Goal: Transaction & Acquisition: Purchase product/service

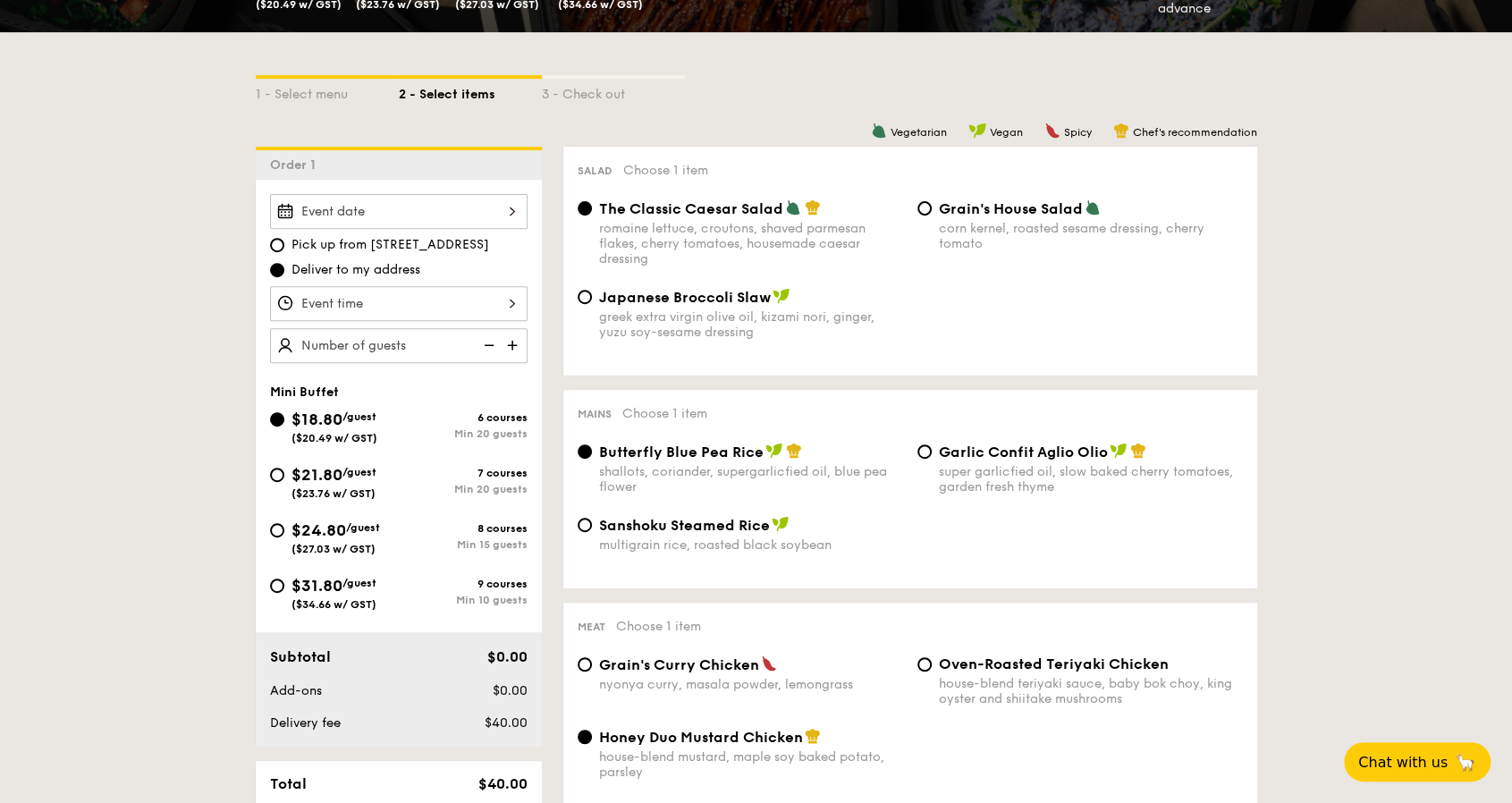
click at [348, 416] on span "/guest" at bounding box center [359, 416] width 34 height 13
click at [285, 416] on input "$18.80 /guest ($20.49 w/ GST) 6 courses Min 20 guests" at bounding box center [277, 419] width 14 height 14
click at [493, 413] on div "6 courses" at bounding box center [462, 417] width 128 height 13
click at [285, 413] on input "$18.80 /guest ($20.49 w/ GST) 6 courses Min 20 guests" at bounding box center [277, 419] width 14 height 14
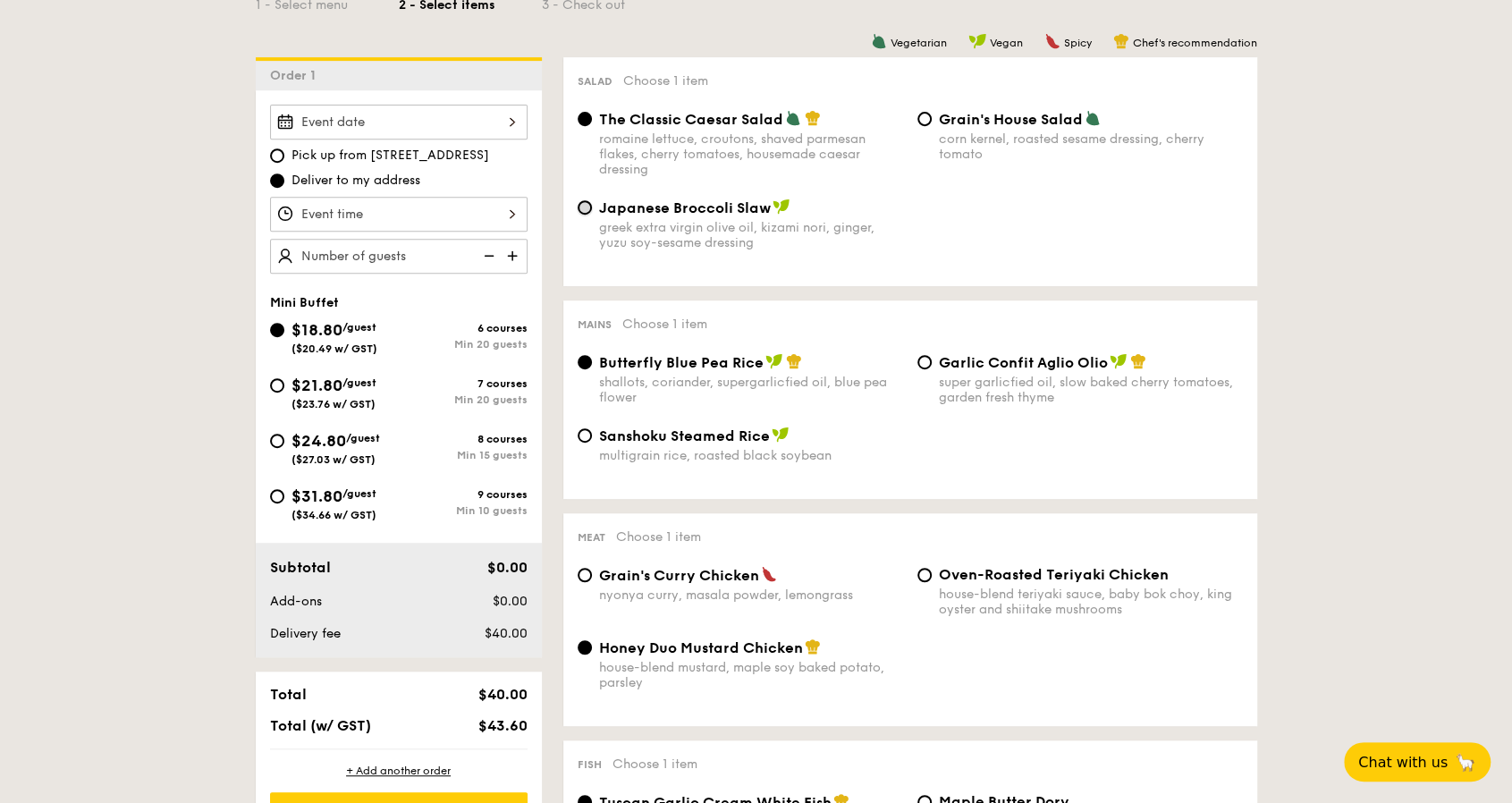
click at [579, 203] on input "Japanese Broccoli Slaw greek extra virgin olive oil, kizami nori, ginger, yuzu …" at bounding box center [584, 207] width 14 height 14
radio input "true"
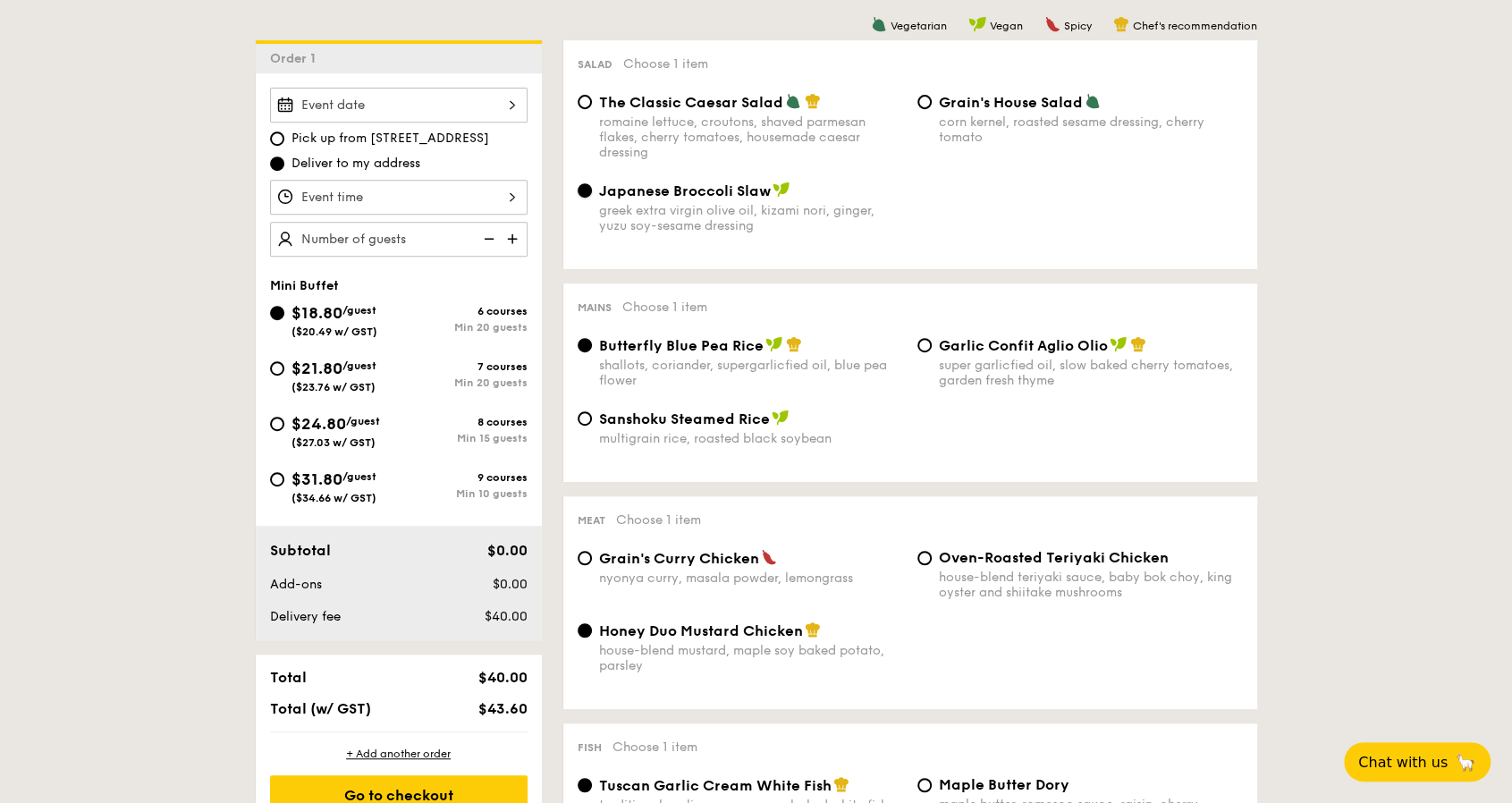
scroll to position [537, 0]
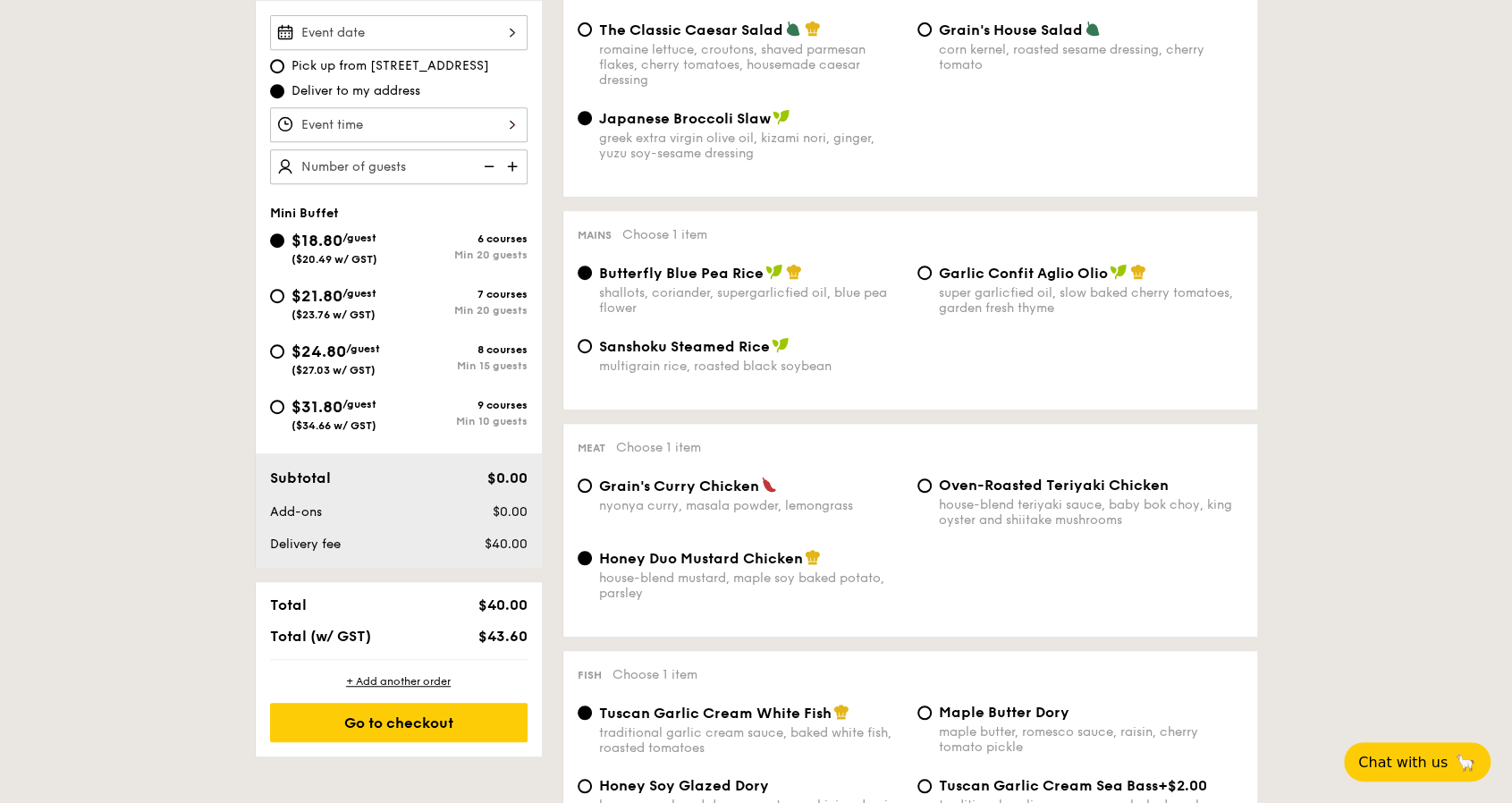
click at [921, 274] on input "Garlic Confit Aglio Olio super garlicfied oil, slow baked cherry tomatoes, gard…" at bounding box center [924, 272] width 14 height 14
radio input "true"
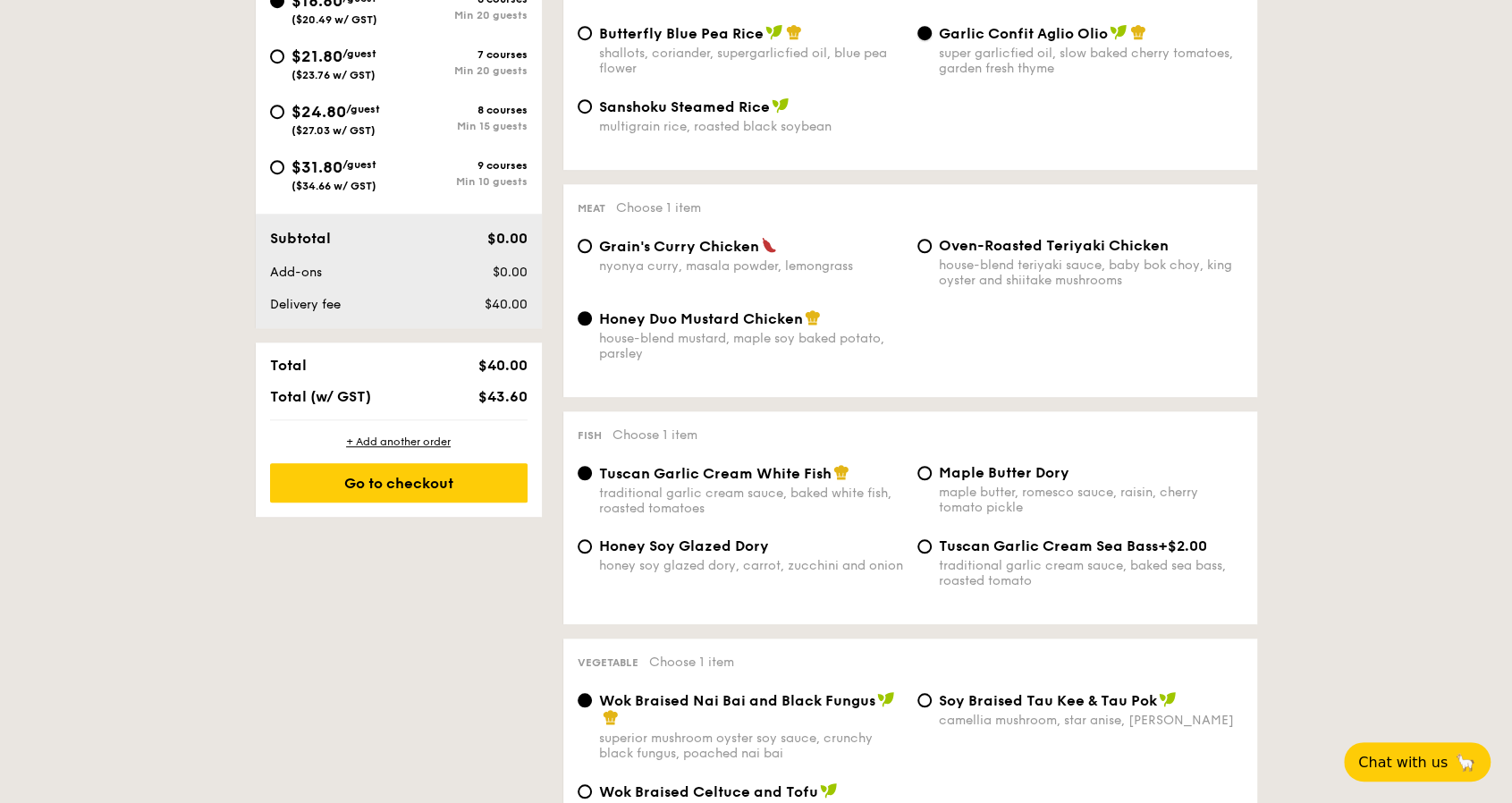
scroll to position [805, 0]
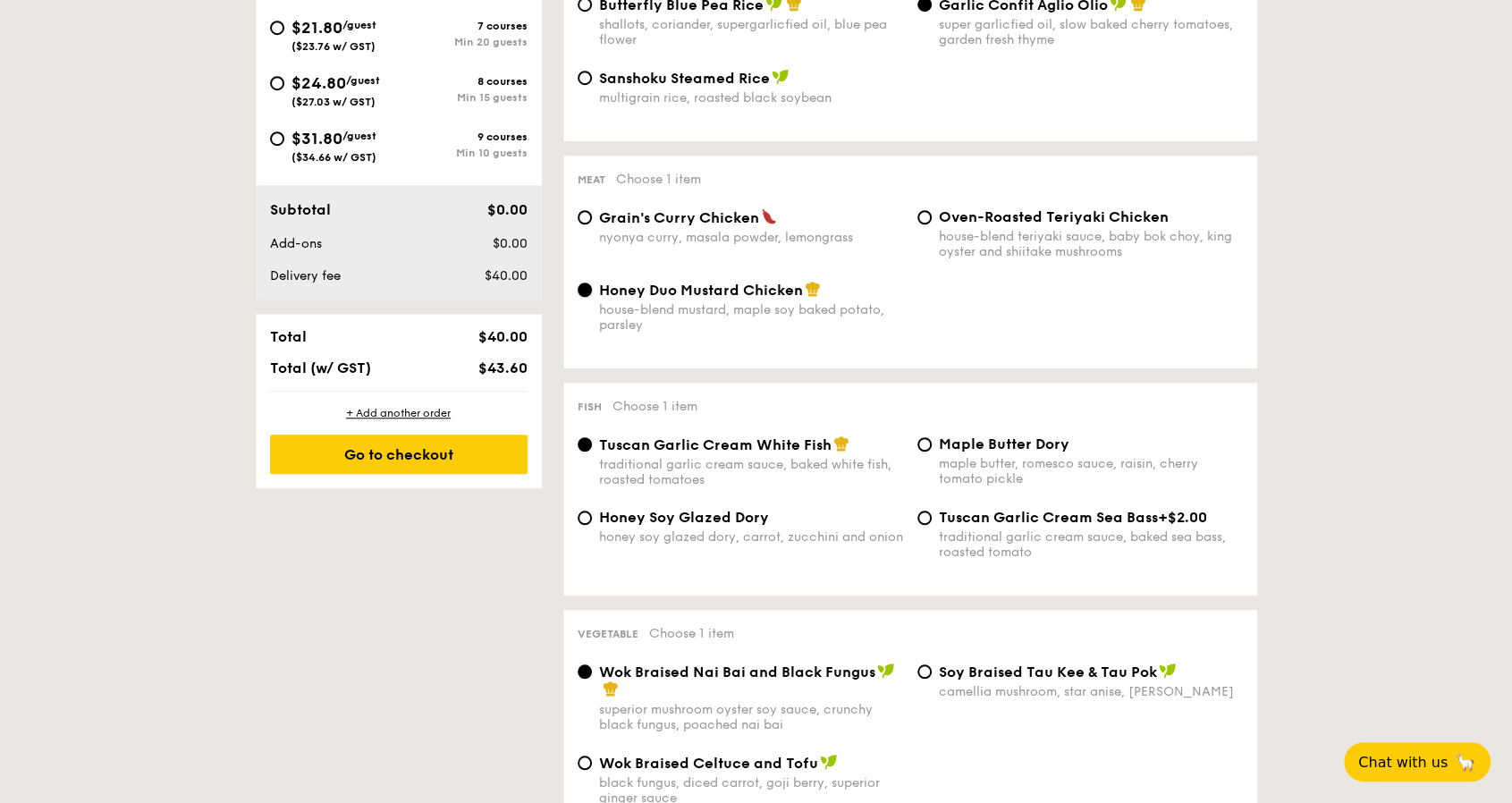
click at [578, 296] on input "Honey Duo Mustard Chicken house-blend mustard, maple soy baked potato, parsley" at bounding box center [584, 290] width 14 height 14
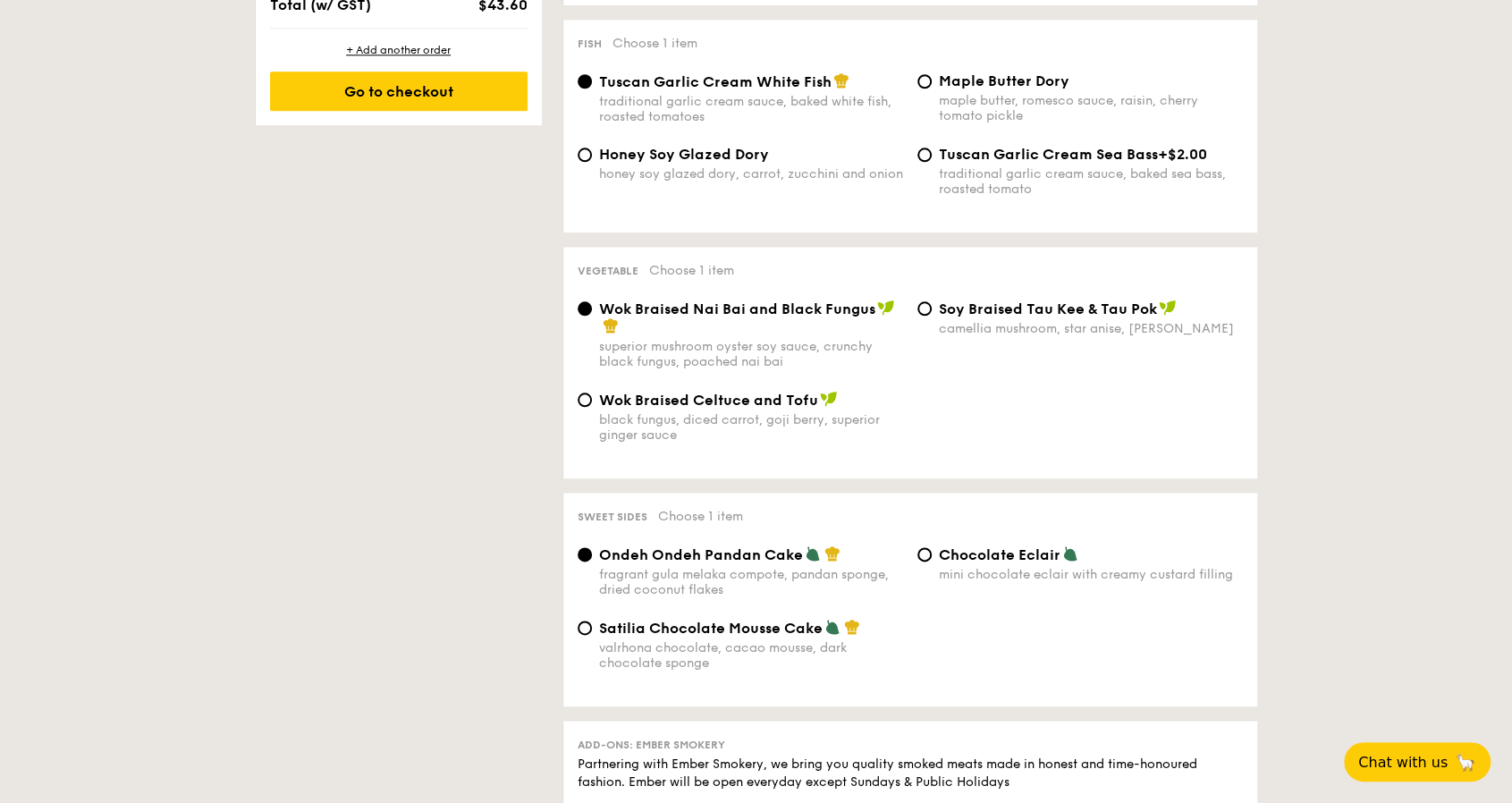
scroll to position [1252, 0]
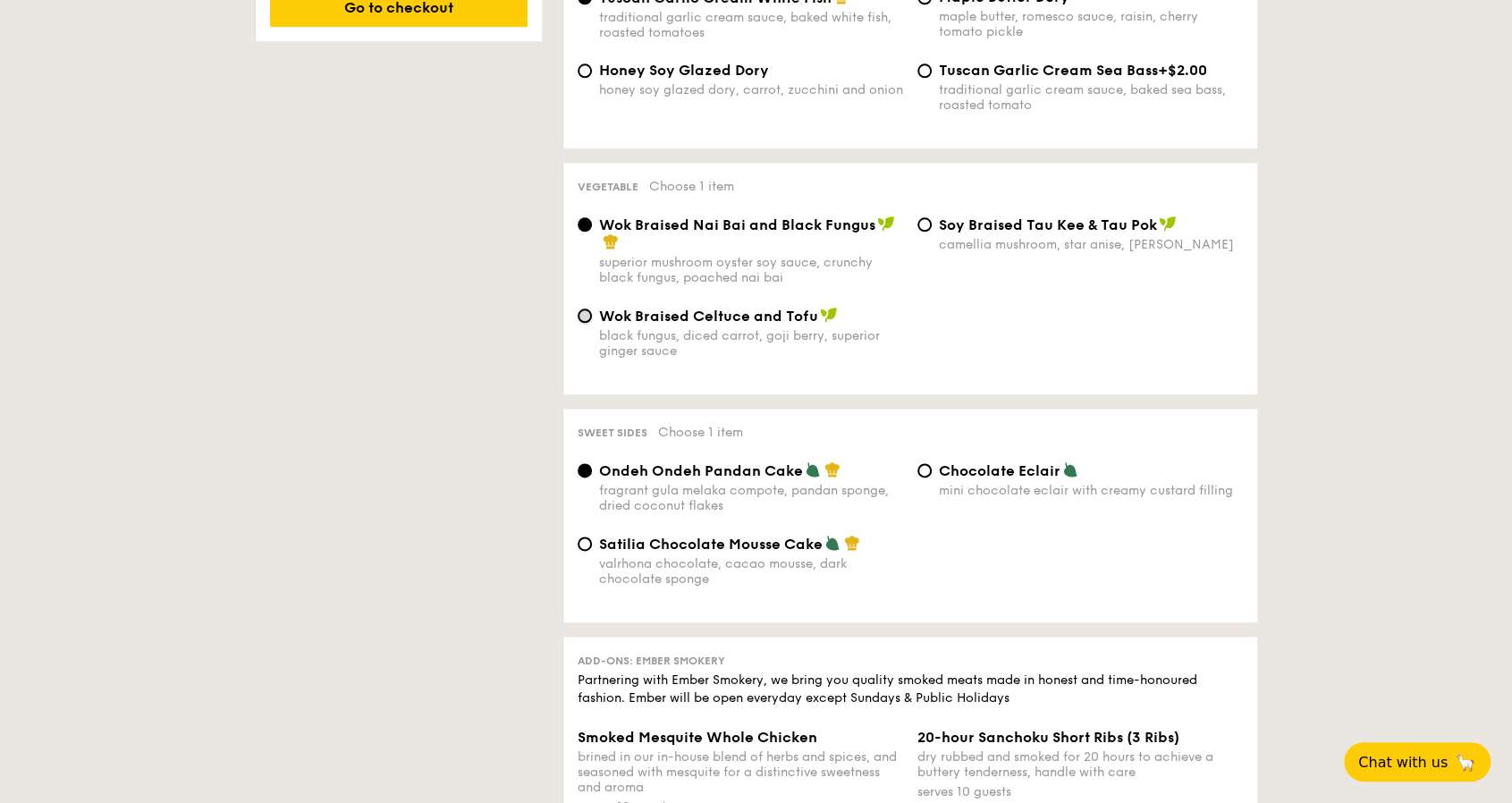
click at [584, 322] on input "Wok Braised Celtuce and Tofu black fungus, diced carrot, goji berry, superior g…" at bounding box center [584, 316] width 14 height 14
radio input "true"
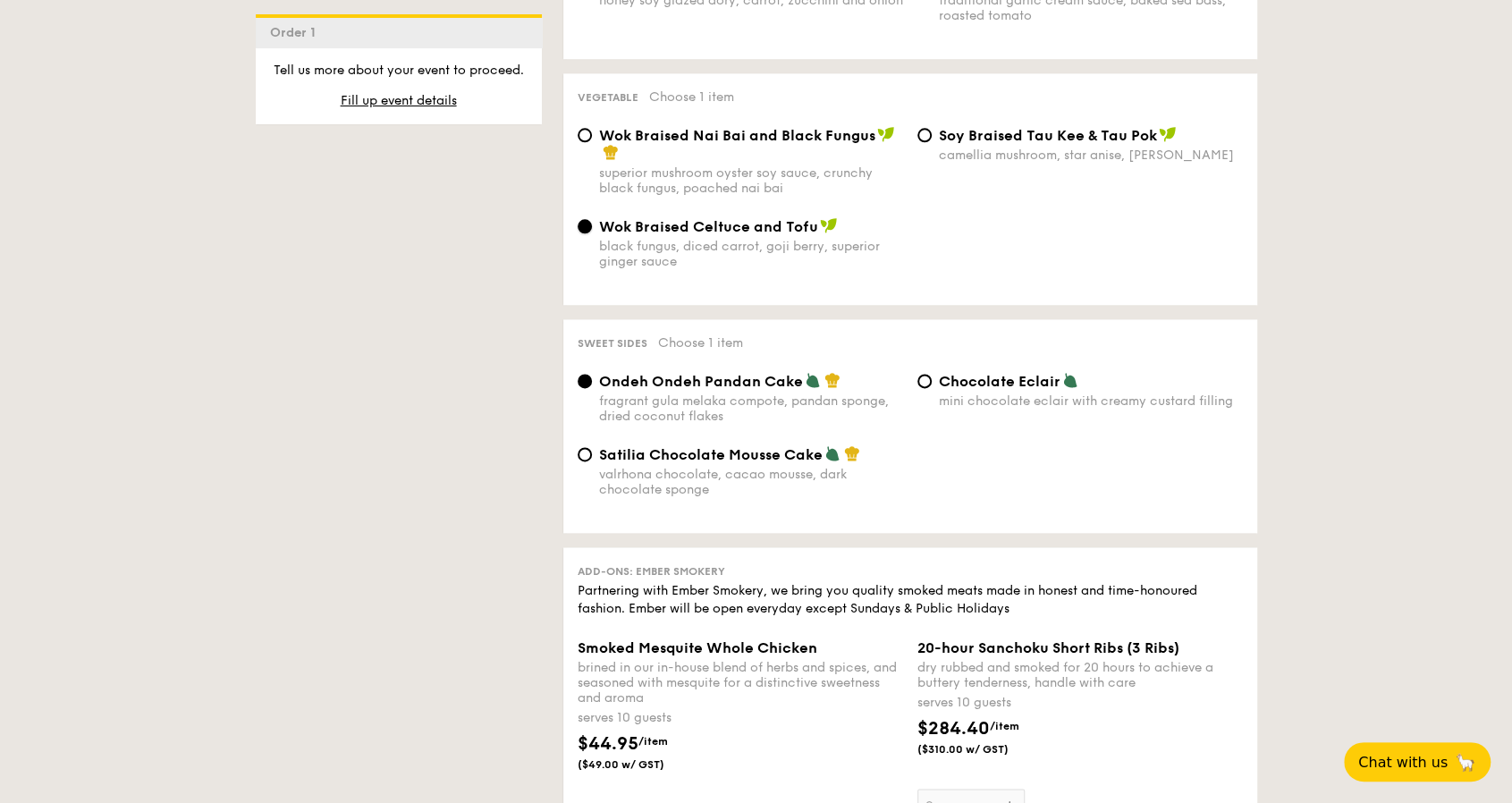
scroll to position [1430, 0]
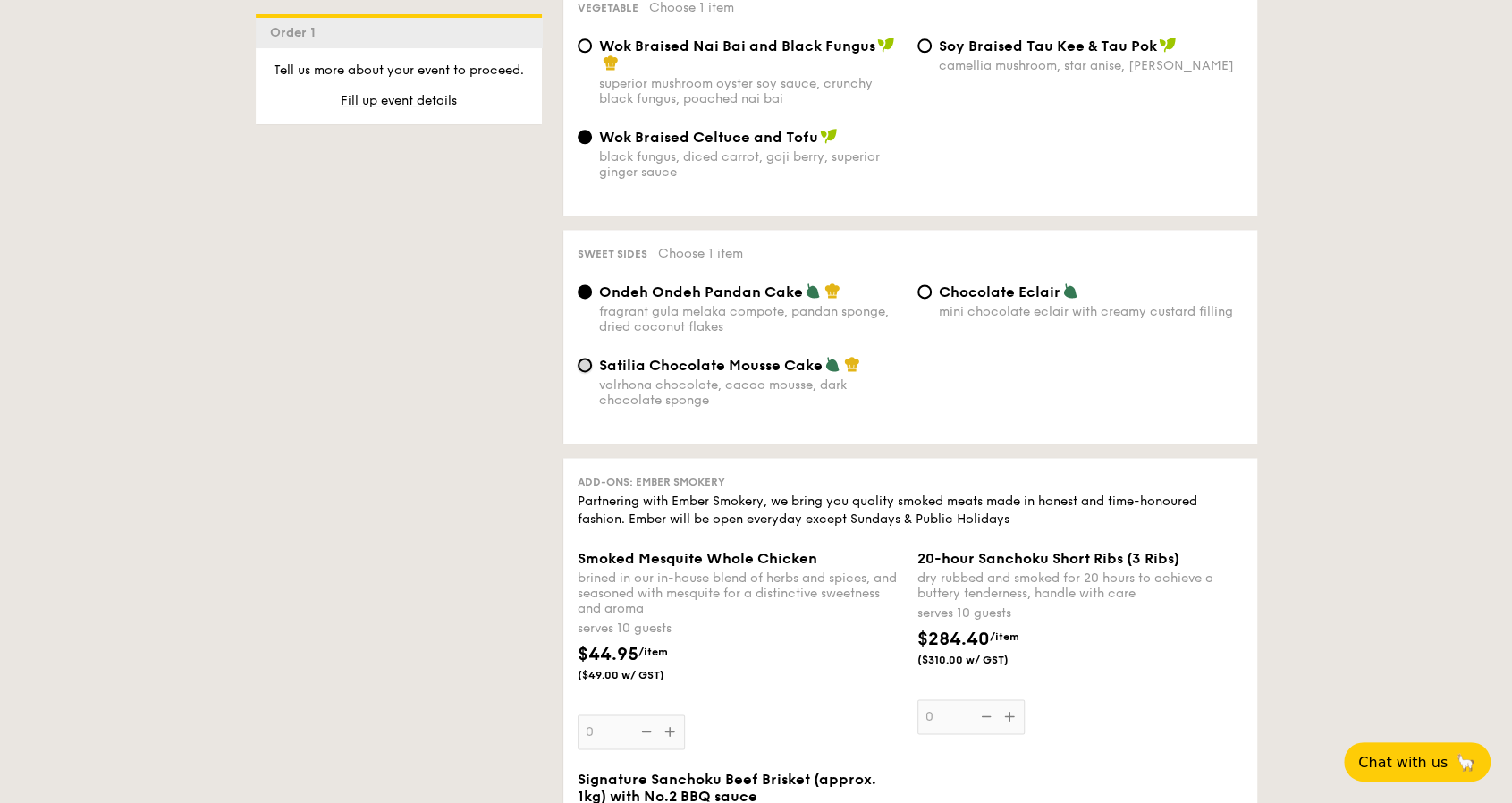
click at [588, 372] on input "Satilia Chocolate Mousse Cake valrhona chocolate, cacao mousse, dark chocolate …" at bounding box center [584, 365] width 14 height 14
radio input "true"
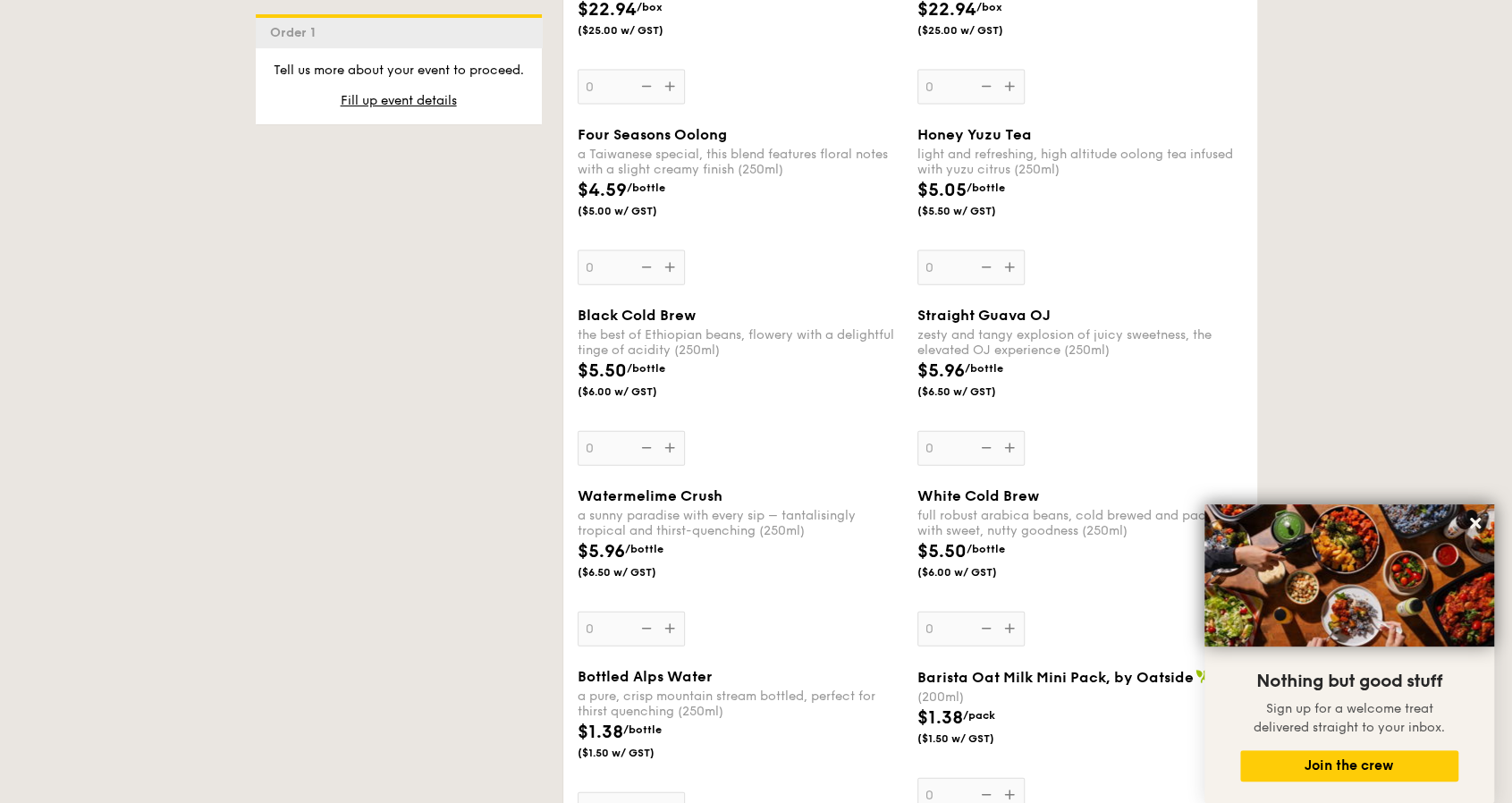
scroll to position [2592, 0]
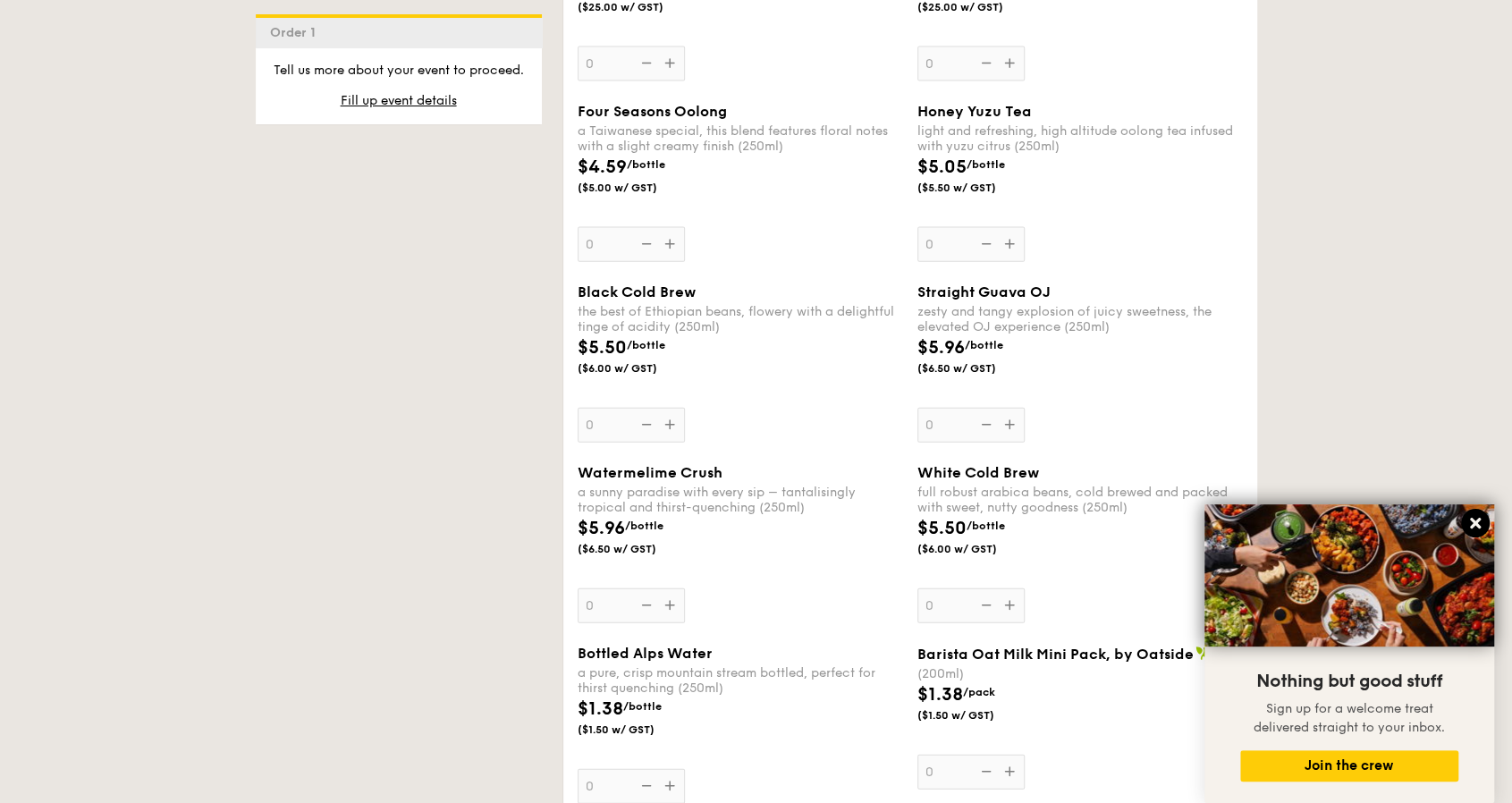
click at [1477, 518] on icon at bounding box center [1475, 523] width 16 height 16
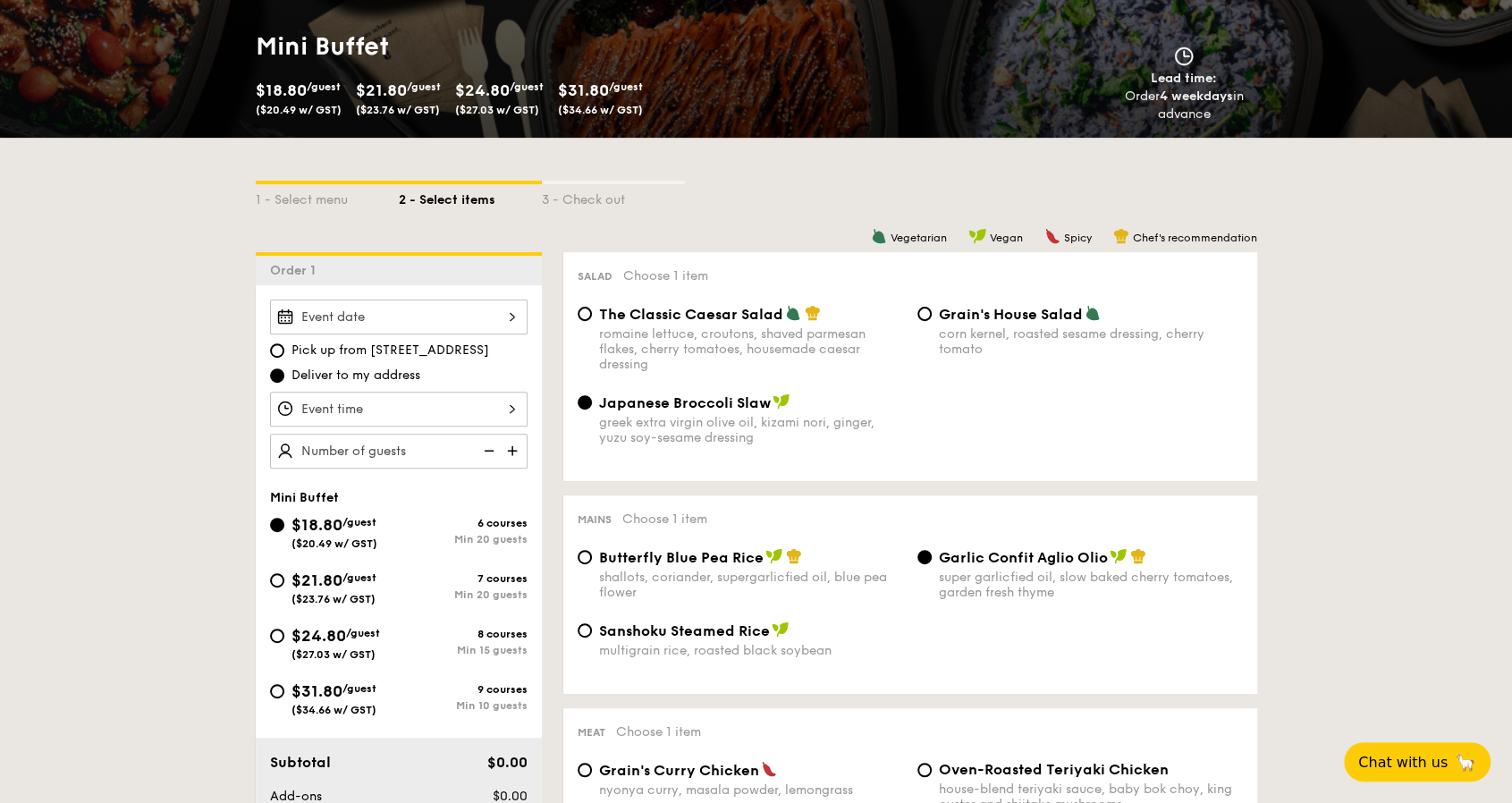
scroll to position [447, 0]
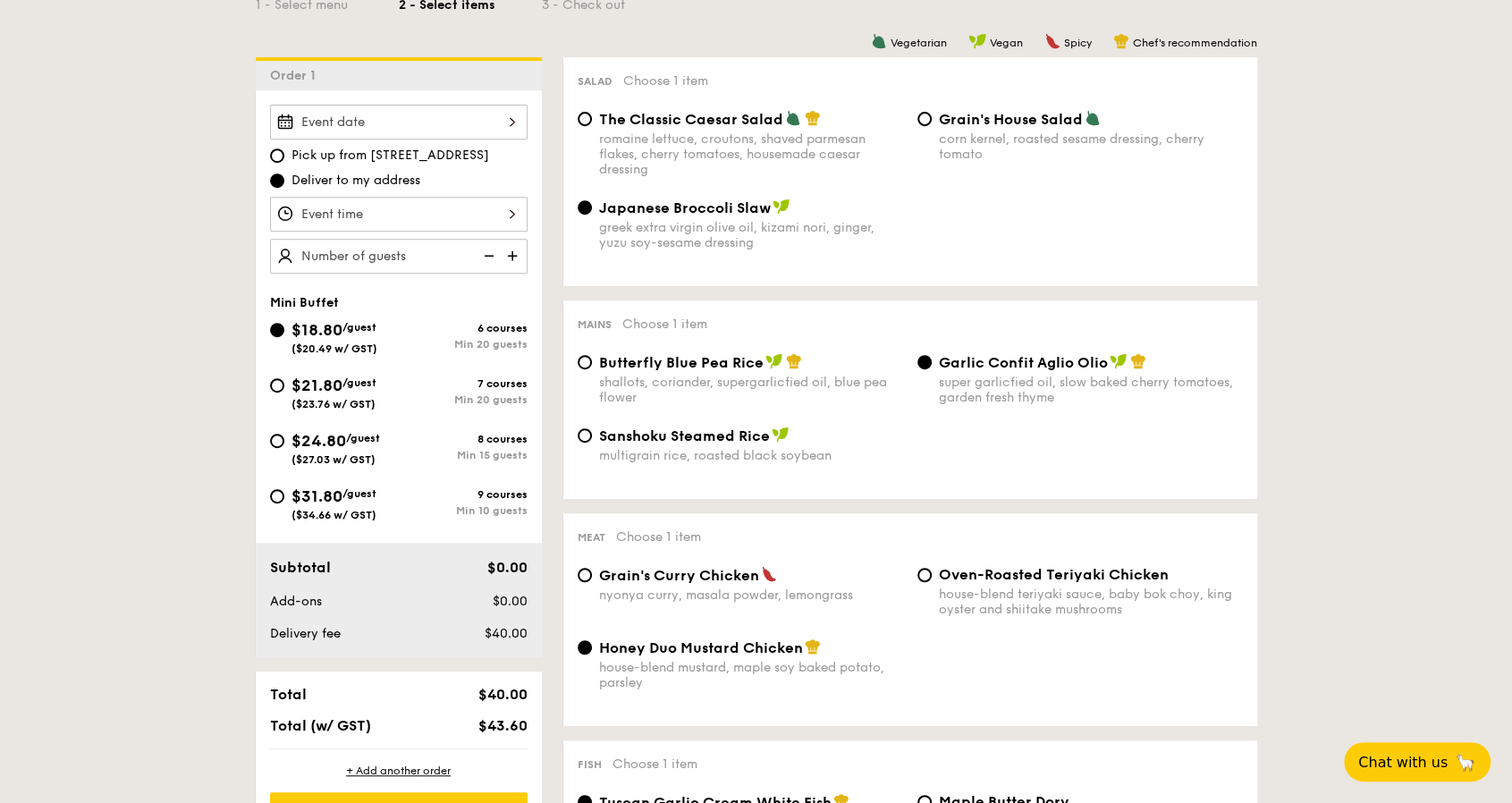
click at [449, 117] on div at bounding box center [399, 122] width 258 height 35
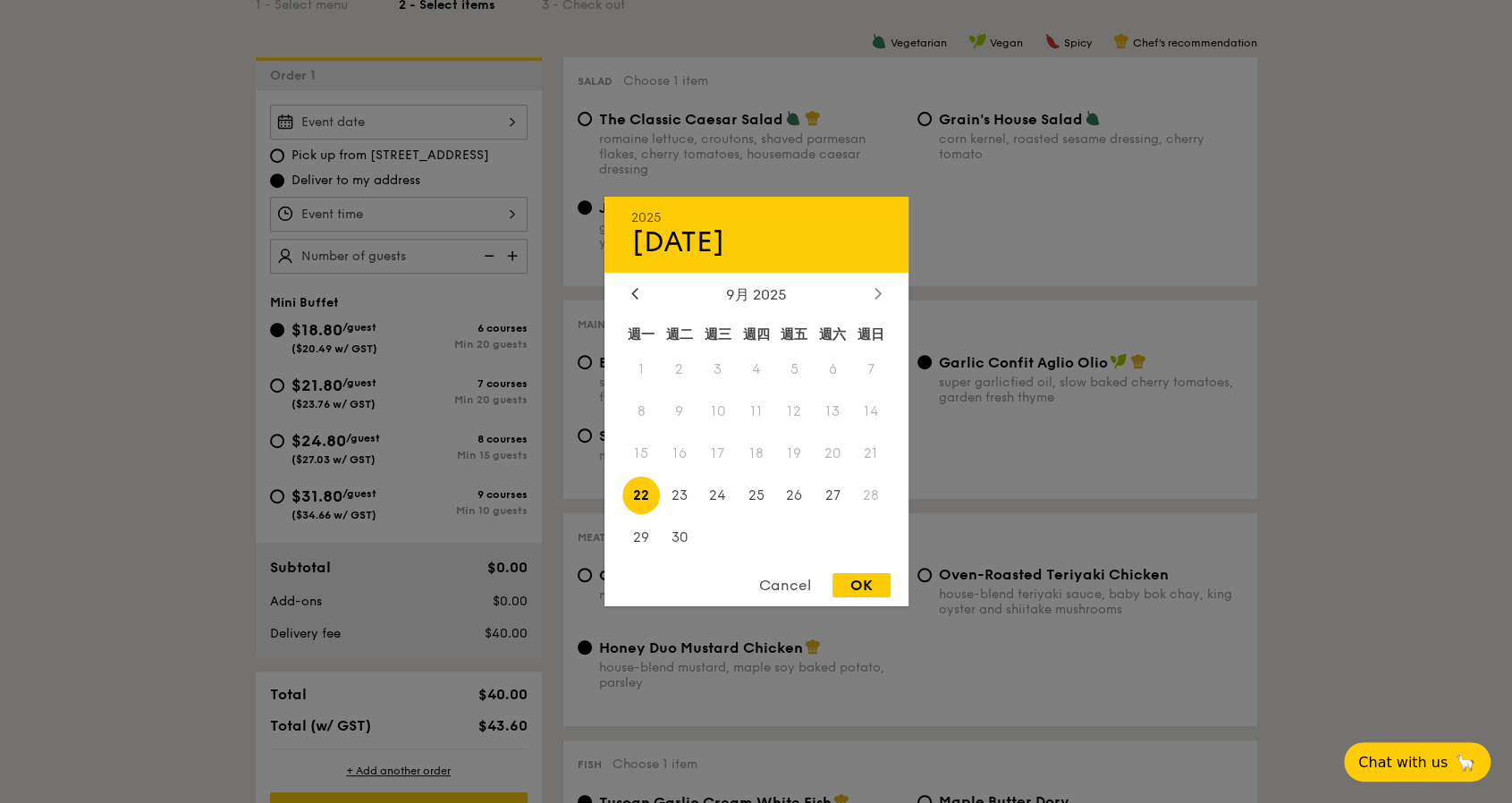
click at [876, 289] on icon at bounding box center [878, 292] width 7 height 12
click at [874, 408] on span "12" at bounding box center [872, 412] width 39 height 39
click at [872, 408] on span "12" at bounding box center [872, 412] width 39 height 39
click at [788, 584] on div "Cancel" at bounding box center [785, 585] width 88 height 24
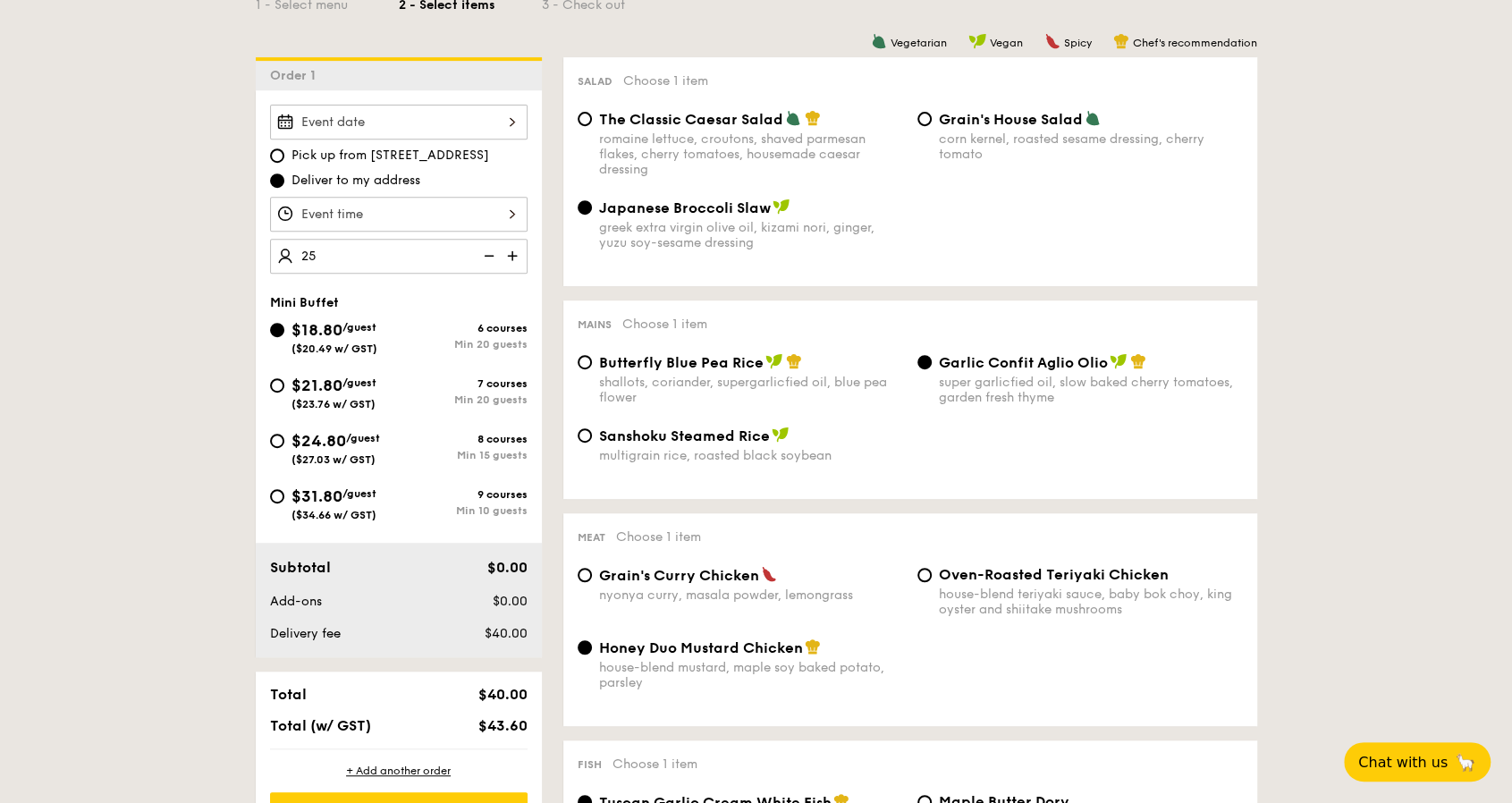
type input "25 guests"
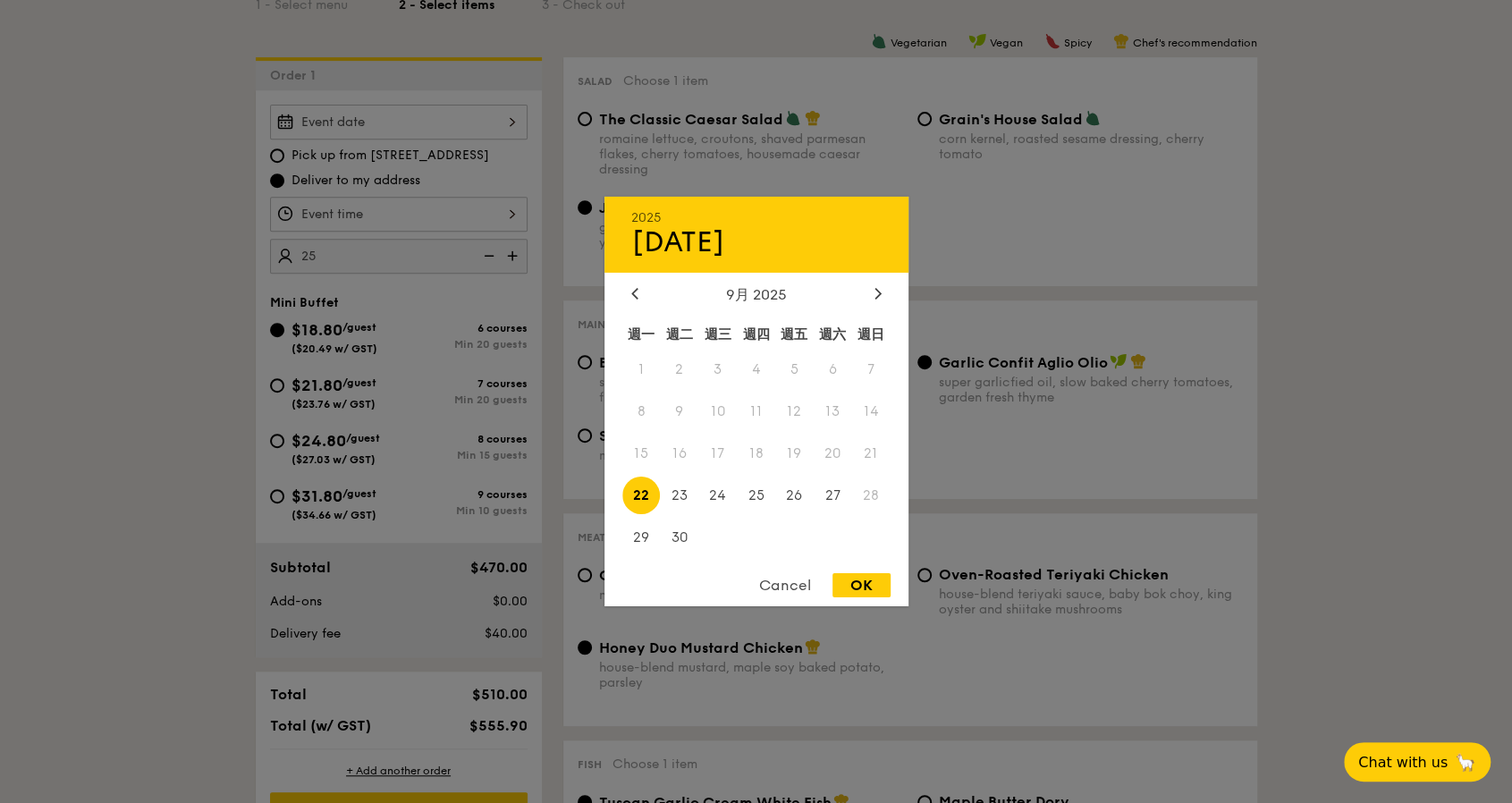
click at [467, 121] on div "[DATE] 9月 2025 週一 週二 週三 週四 週五 週六 週日 1 2 3 4 5 6 7 8 9 10 11 12 13 14 15 16 17 1…" at bounding box center [399, 122] width 258 height 35
click at [876, 296] on icon at bounding box center [878, 292] width 6 height 11
click at [873, 410] on span "12" at bounding box center [872, 412] width 39 height 39
click at [787, 586] on div "Cancel" at bounding box center [785, 585] width 88 height 24
